Goal: Contribute content: Add original content to the website for others to see

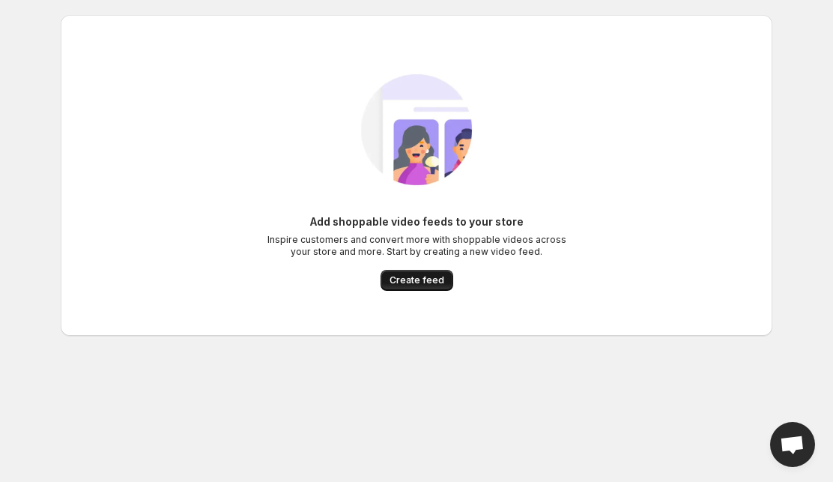
click at [414, 280] on span "Create feed" at bounding box center [417, 280] width 55 height 12
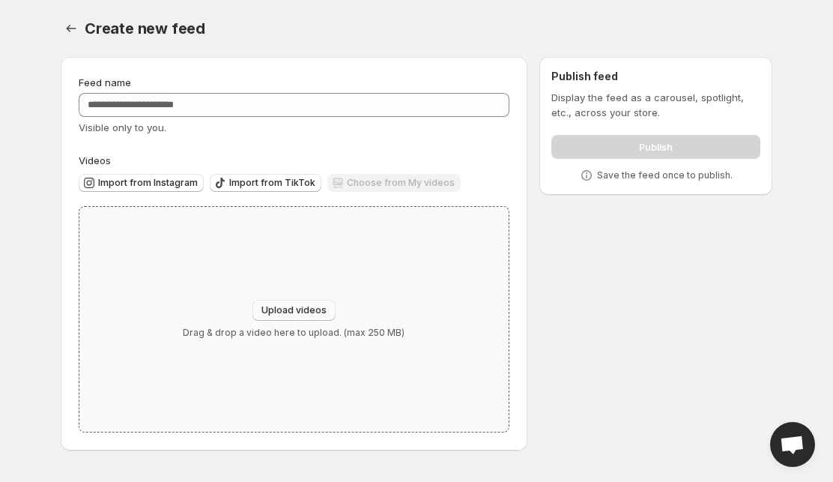
click at [309, 309] on span "Upload videos" at bounding box center [293, 310] width 65 height 12
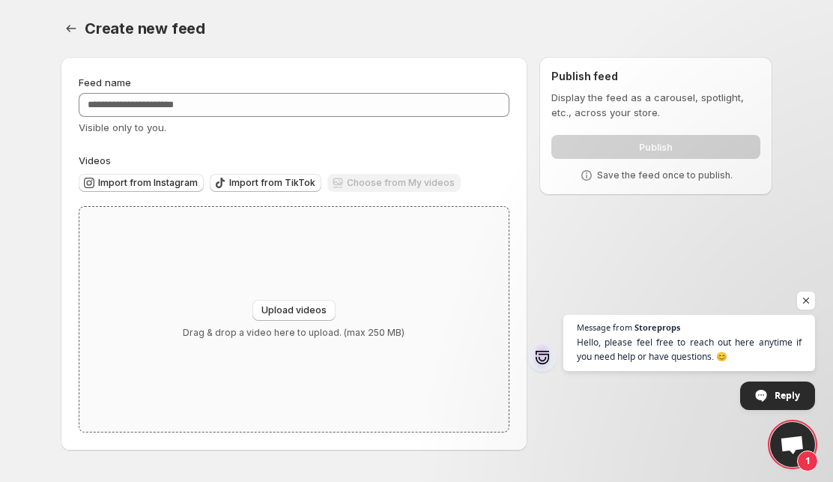
click at [315, 298] on div "Upload videos Drag & drop a video here to upload. (max 250 MB)" at bounding box center [293, 319] width 429 height 225
type input "**********"
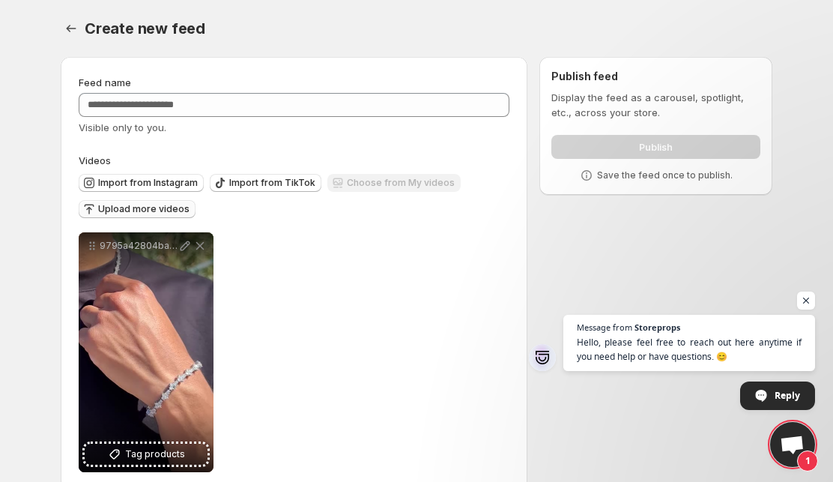
click at [136, 212] on span "Upload more videos" at bounding box center [143, 209] width 91 height 12
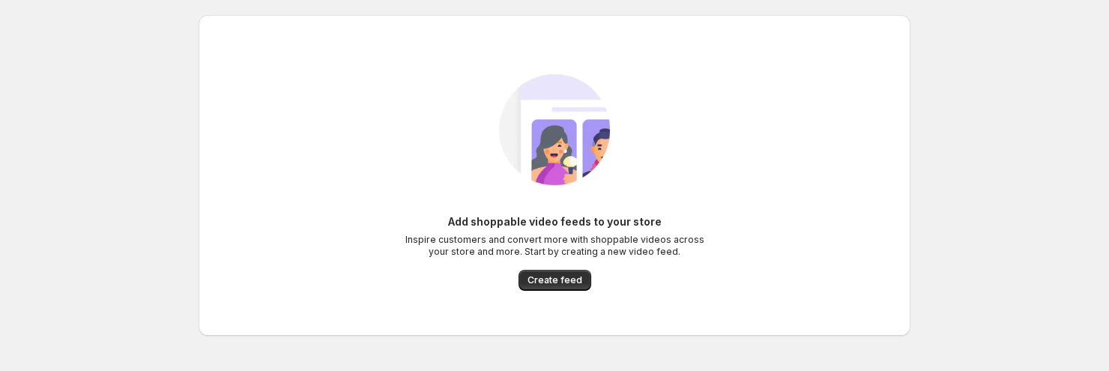
click at [601, 274] on div "Add shoppable video feeds to your store Inspire customers and convert more with…" at bounding box center [554, 252] width 300 height 76
click at [587, 276] on button "Create feed" at bounding box center [554, 280] width 73 height 21
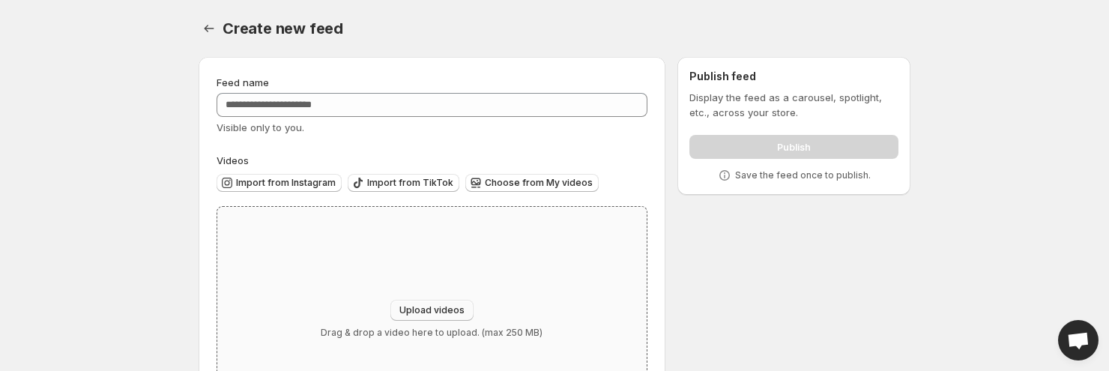
click at [455, 301] on button "Upload videos" at bounding box center [431, 310] width 83 height 21
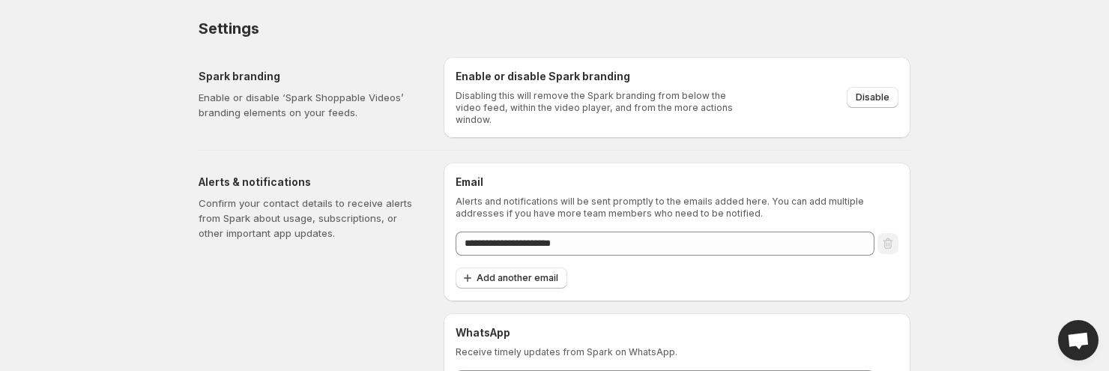
scroll to position [64, 0]
